Goal: Check status

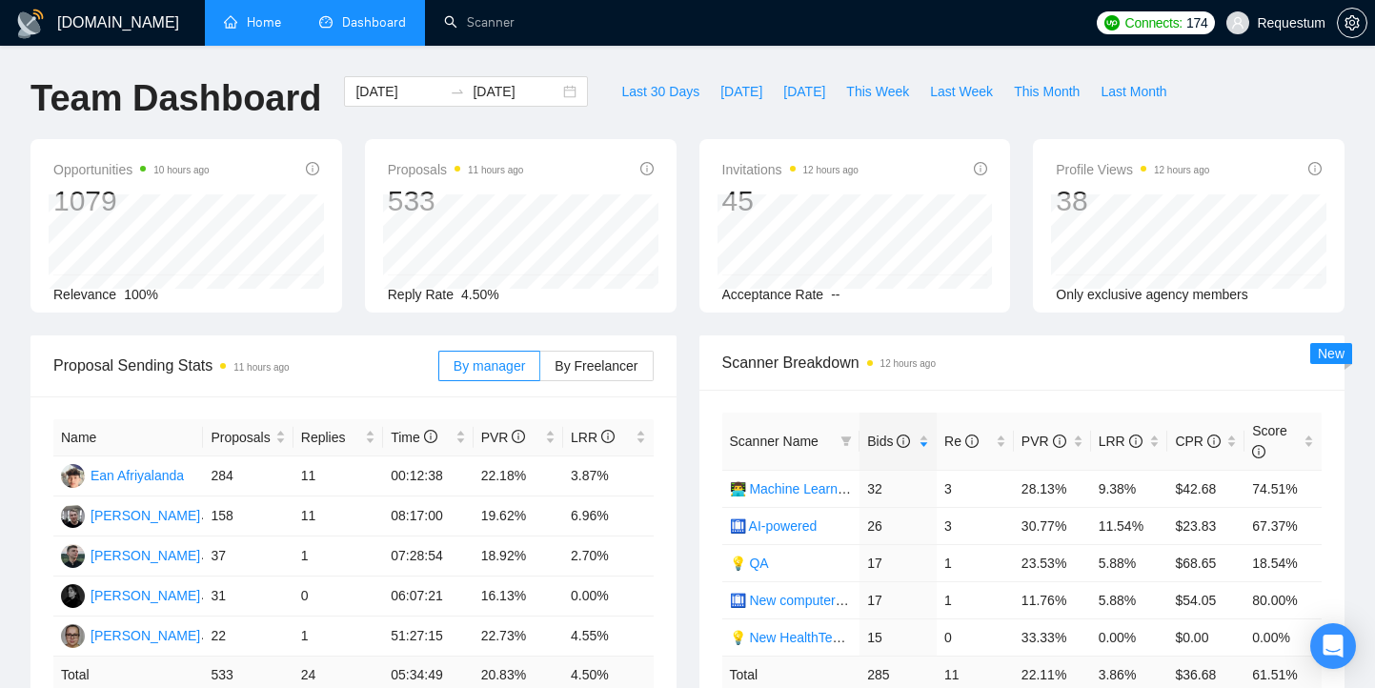
scroll to position [154, 0]
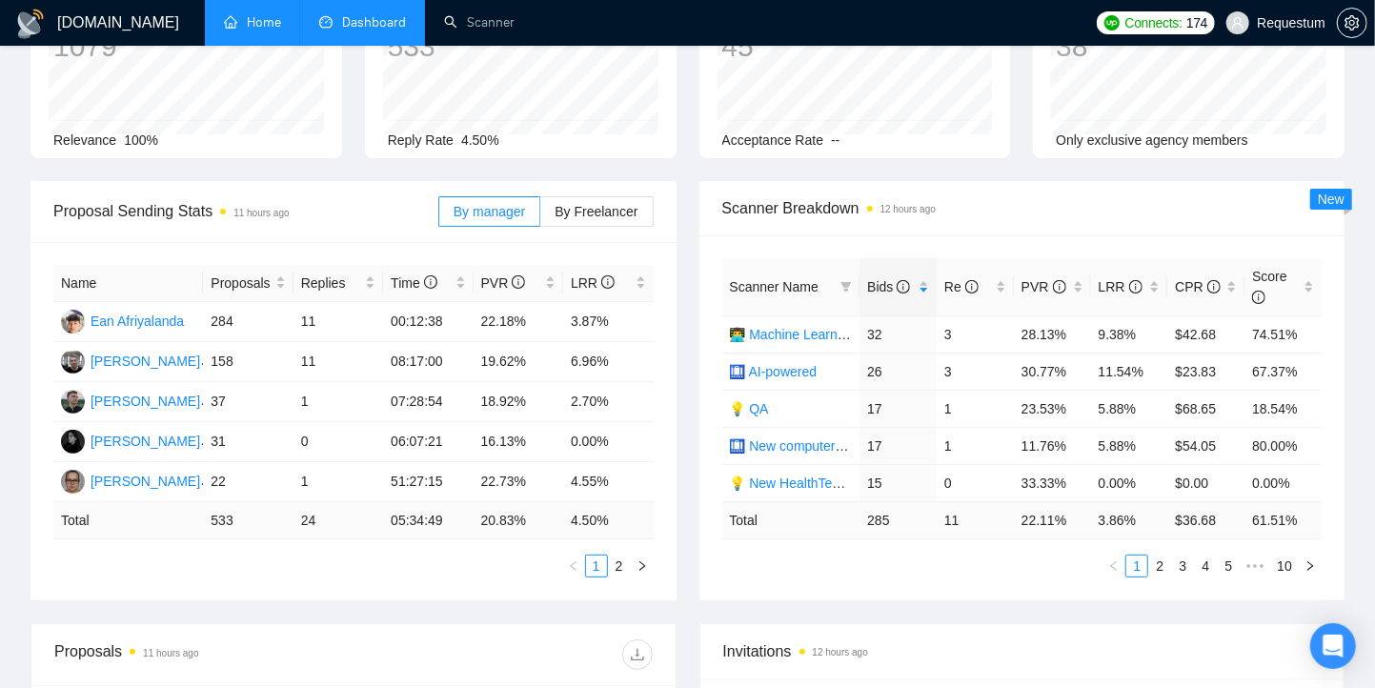
click at [255, 30] on link "Home" at bounding box center [252, 22] width 57 height 16
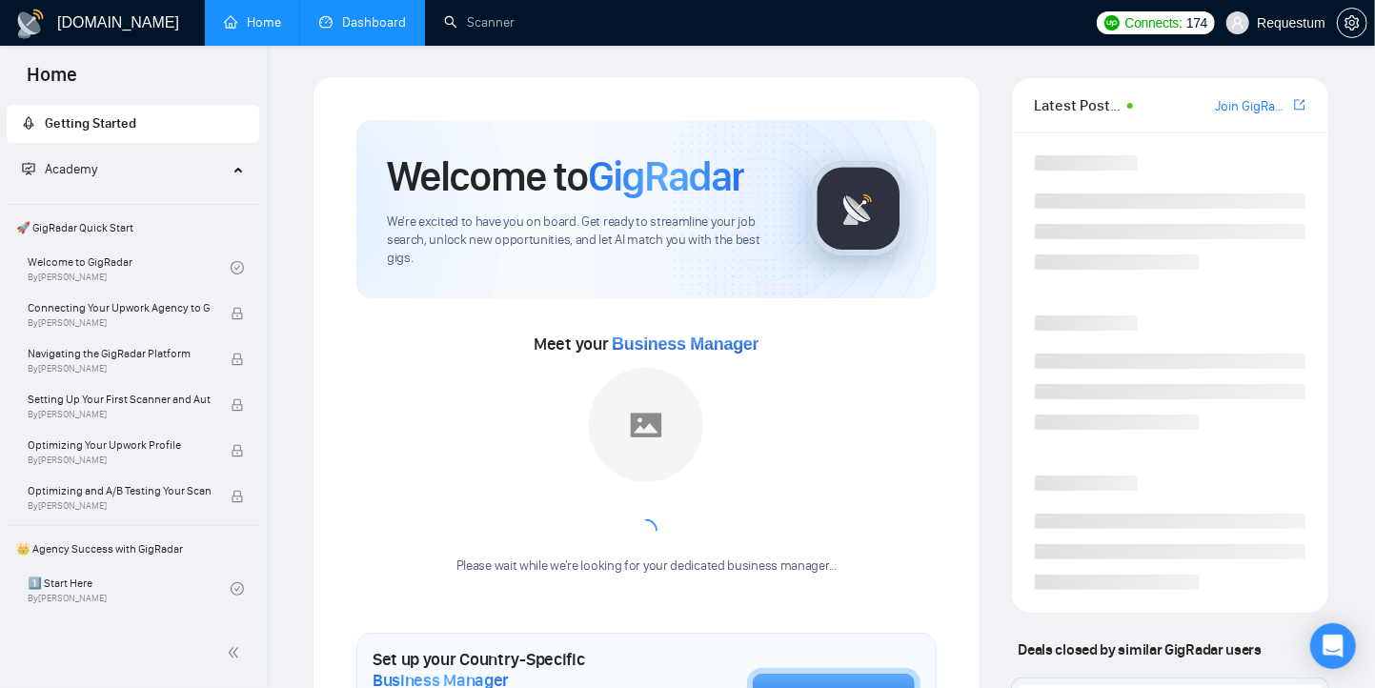
click at [344, 30] on link "Dashboard" at bounding box center [362, 22] width 87 height 16
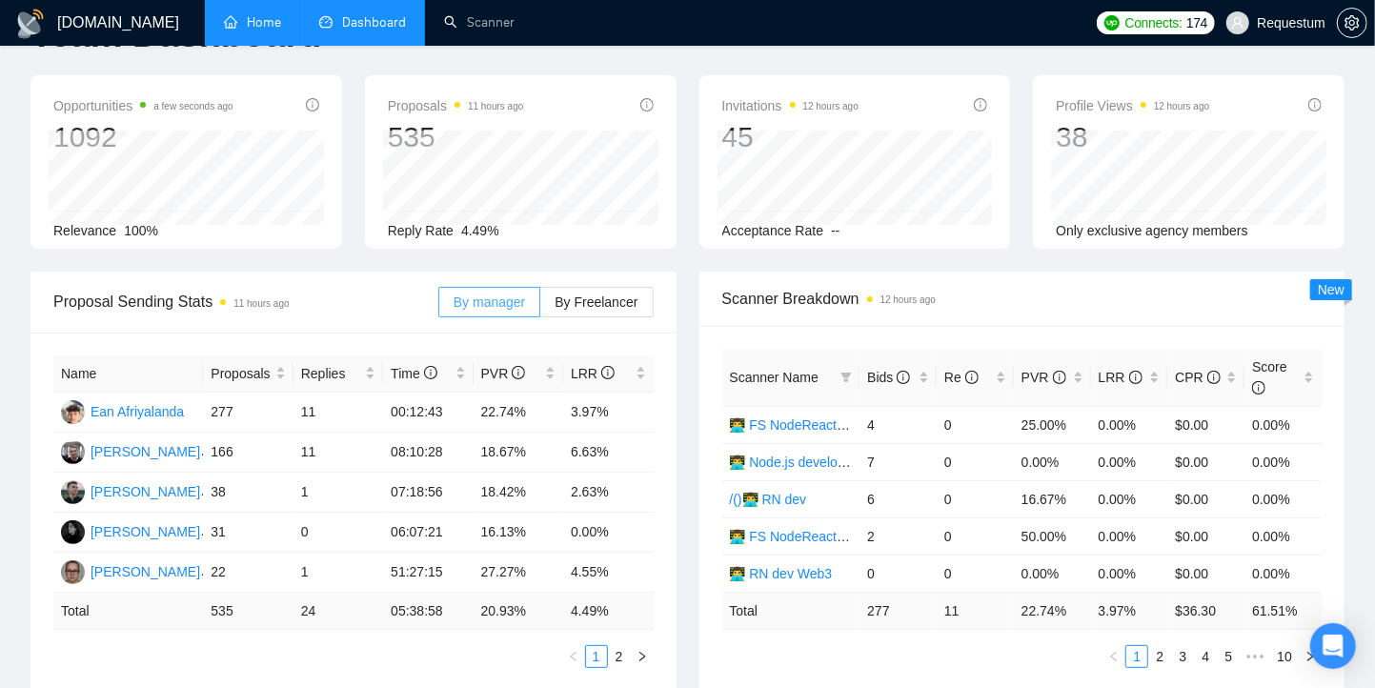
scroll to position [70, 0]
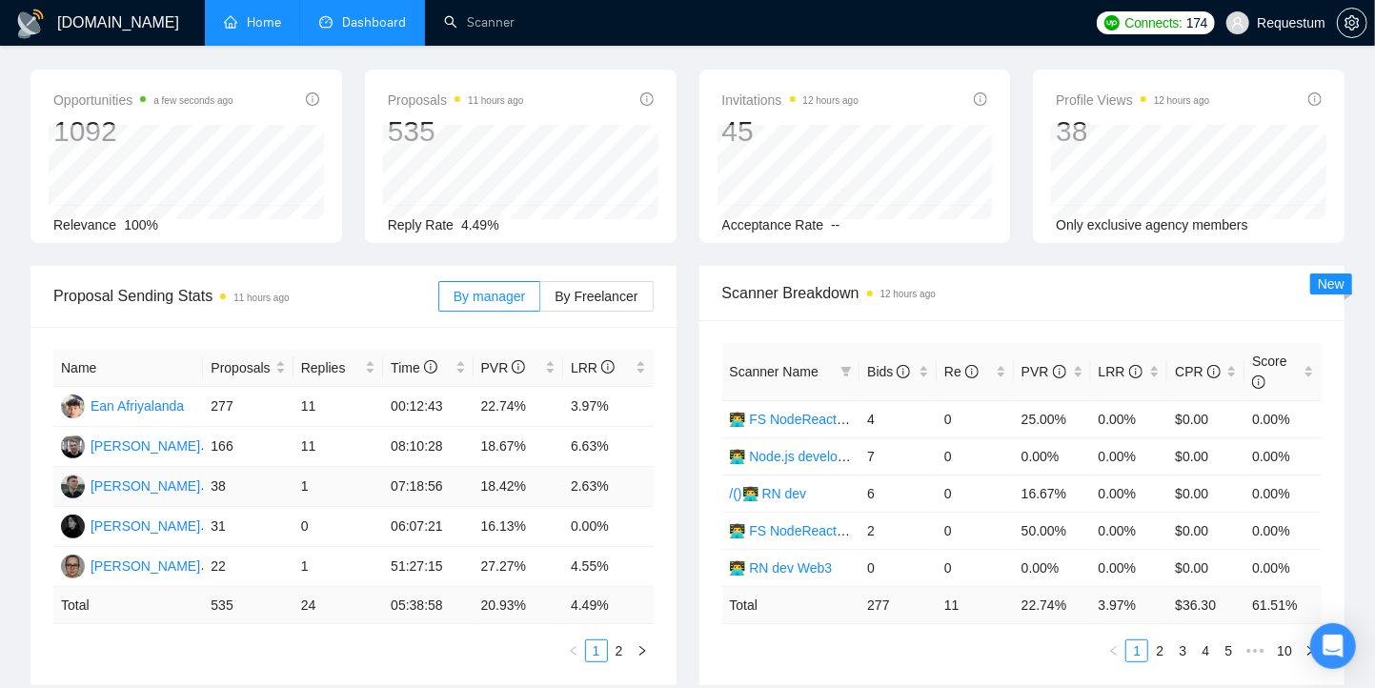
click at [512, 490] on td "18.42%" at bounding box center [519, 487] width 90 height 40
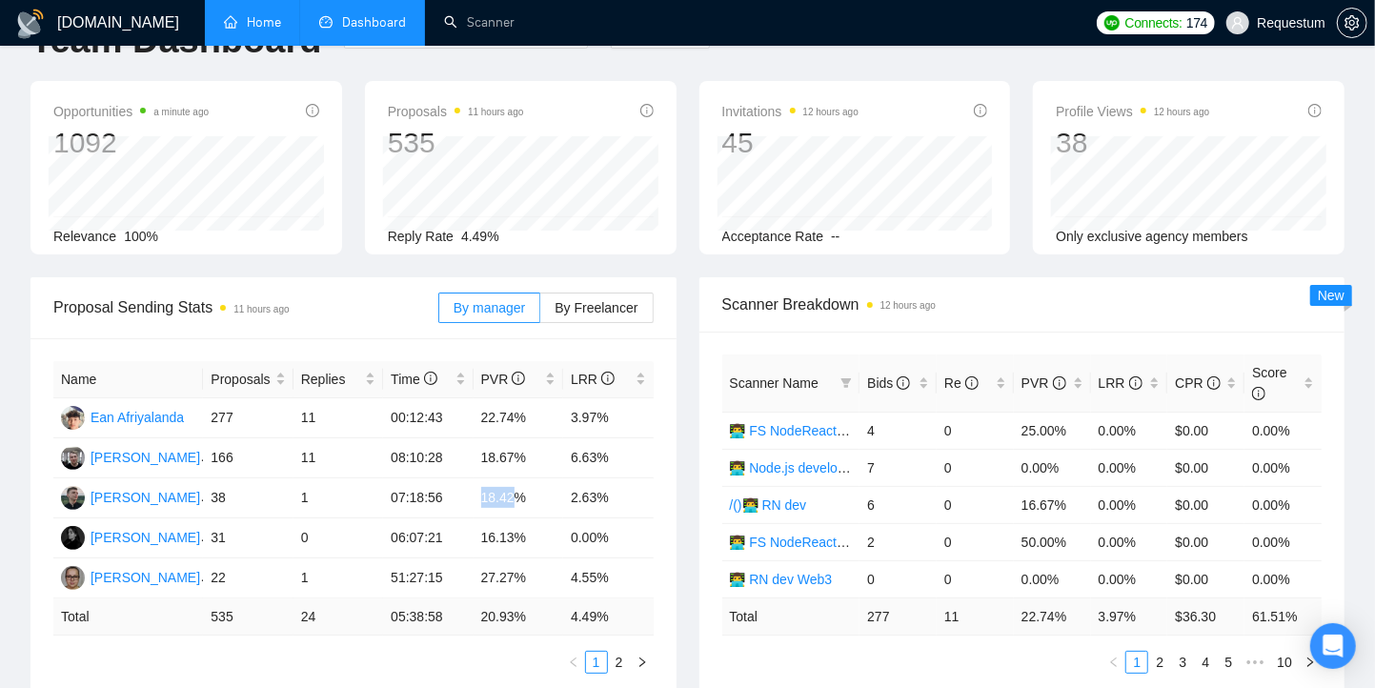
scroll to position [0, 0]
